Goal: Check status: Check status

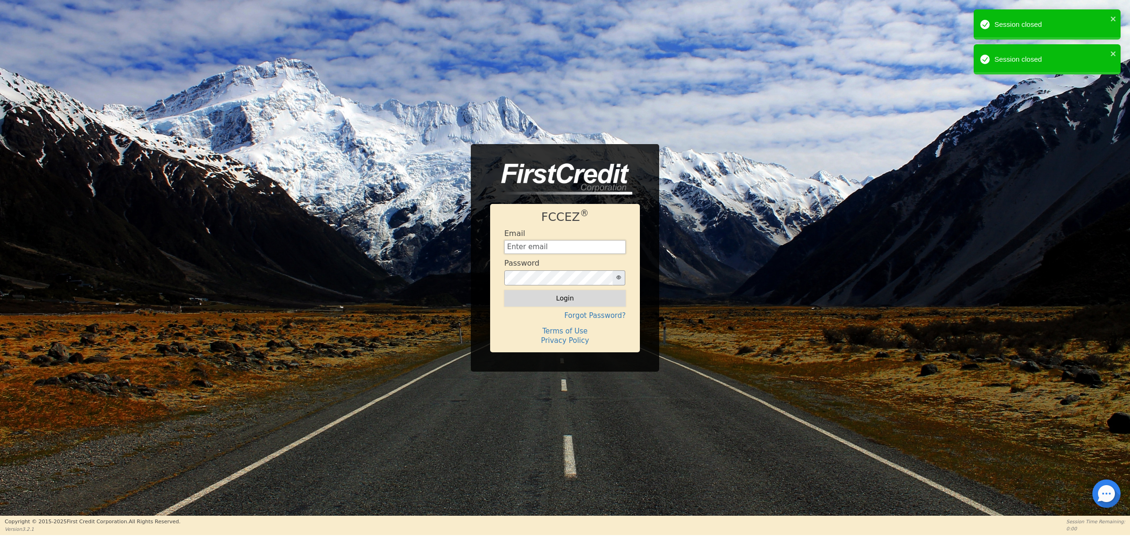
type input "carolinaclean25@gmail.com"
click at [577, 295] on button "Login" at bounding box center [564, 298] width 121 height 16
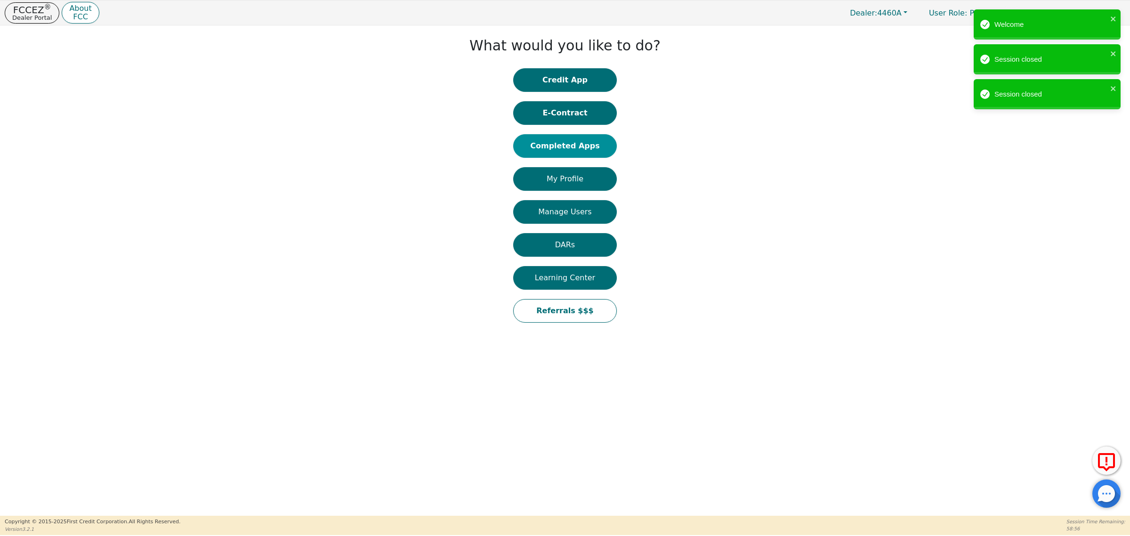
click at [585, 145] on button "Completed Apps" at bounding box center [565, 146] width 104 height 24
